Goal: Obtain resource: Obtain resource

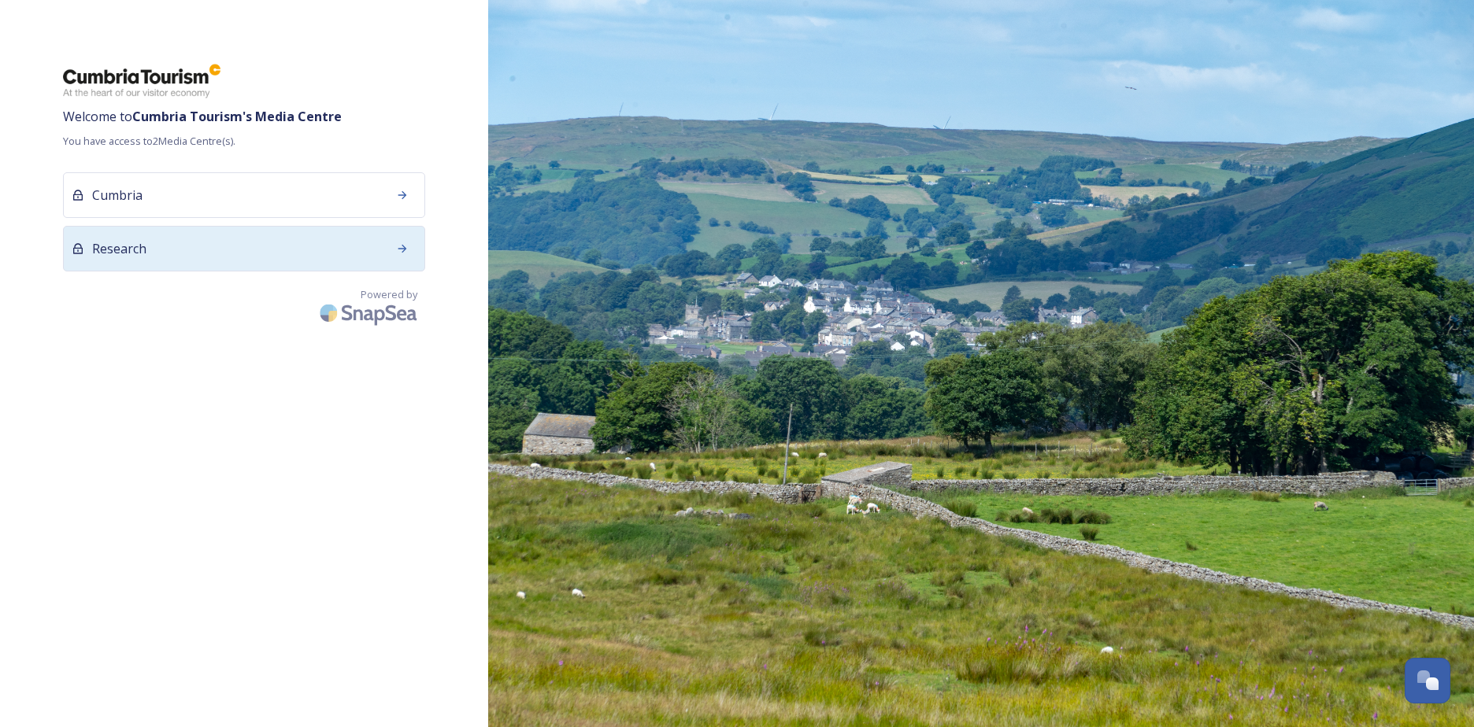
click at [328, 239] on div "Research" at bounding box center [244, 249] width 362 height 46
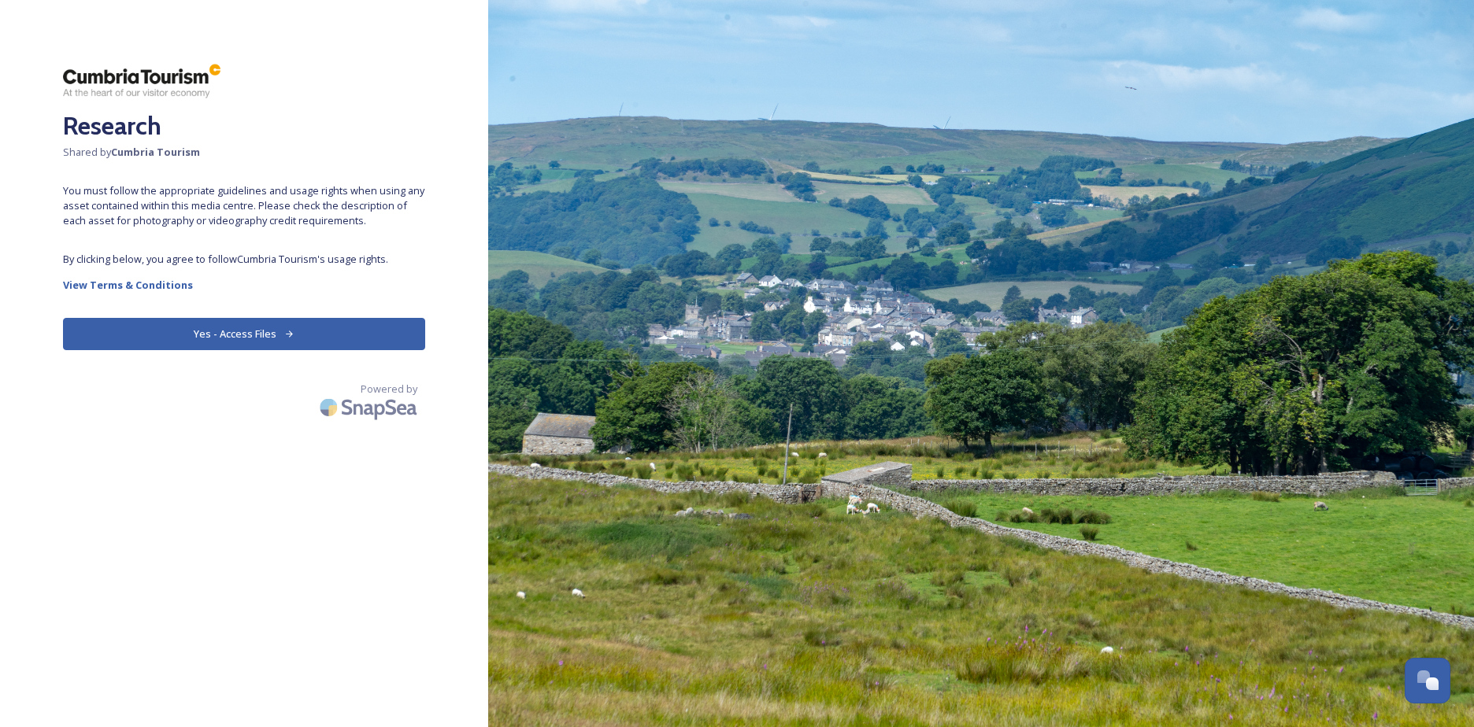
click at [268, 332] on button "Yes - Access Files" at bounding box center [244, 334] width 362 height 32
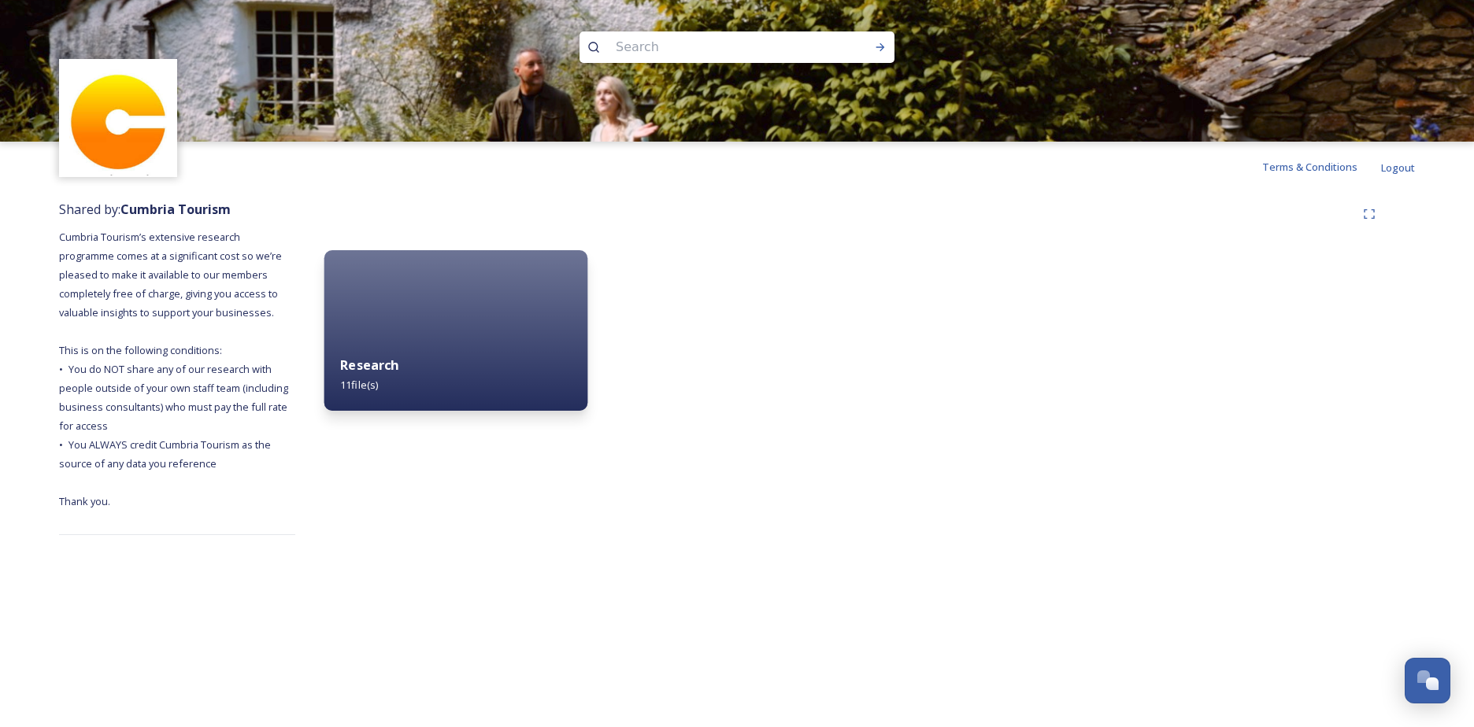
click at [399, 357] on div "Research 11 file(s)" at bounding box center [456, 375] width 264 height 72
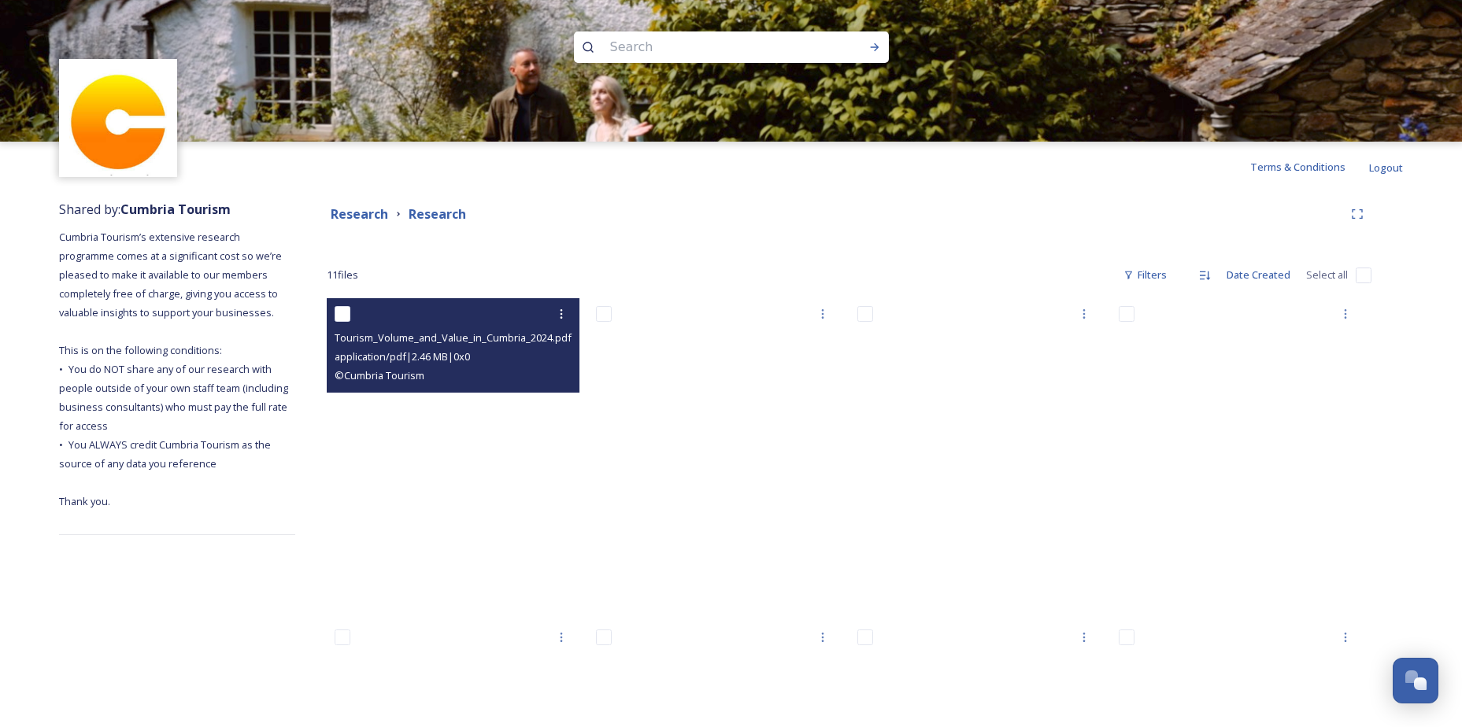
click at [426, 324] on div at bounding box center [455, 314] width 241 height 28
click at [423, 375] on span "© Cumbria Tourism" at bounding box center [380, 375] width 90 height 14
